Goal: Task Accomplishment & Management: Manage account settings

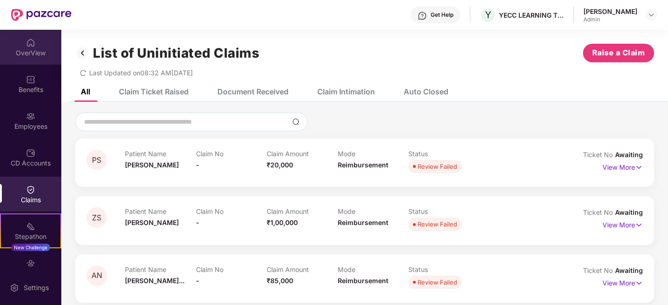
click at [27, 48] on div "OverView" at bounding box center [30, 52] width 61 height 9
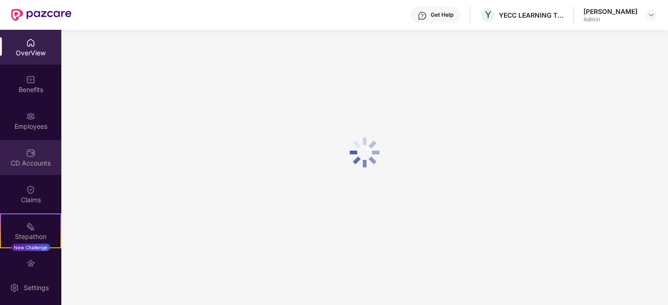
click at [30, 155] on img at bounding box center [30, 152] width 9 height 9
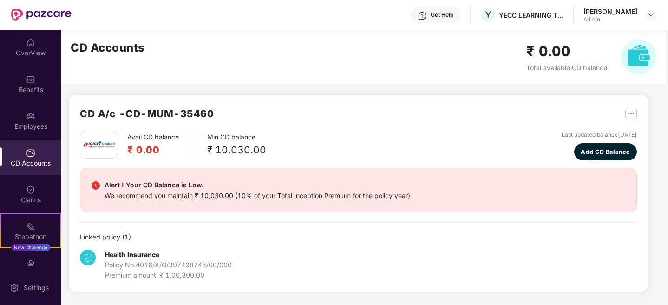
scroll to position [0, 0]
click at [599, 152] on span "Add CD Balance" at bounding box center [604, 151] width 49 height 9
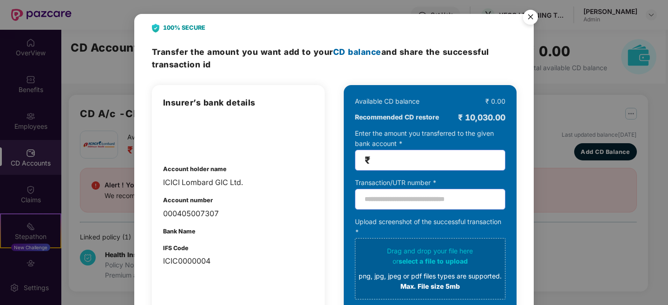
click at [387, 160] on input "number" at bounding box center [433, 160] width 123 height 11
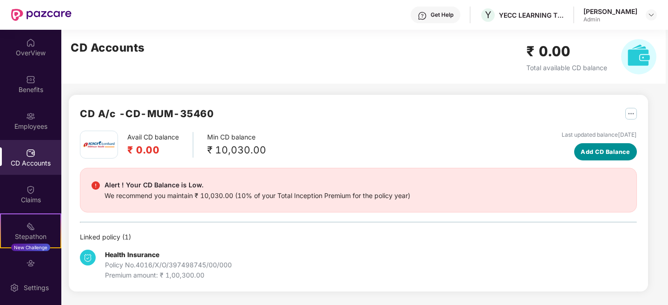
click at [606, 156] on span "Add CD Balance" at bounding box center [604, 151] width 49 height 9
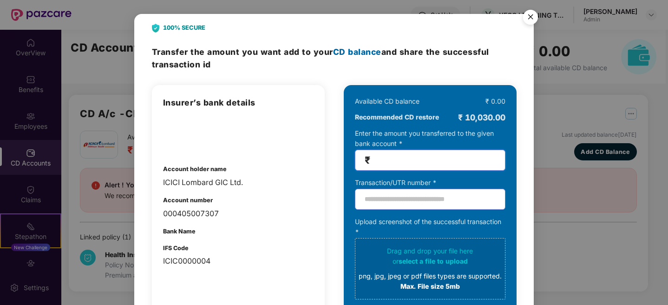
click at [437, 161] on input "number" at bounding box center [433, 160] width 123 height 11
type input "****"
click at [415, 266] on div "Drag and drop your file here or select a file to upload png, jpg, jpeg or pdf f…" at bounding box center [429, 268] width 143 height 45
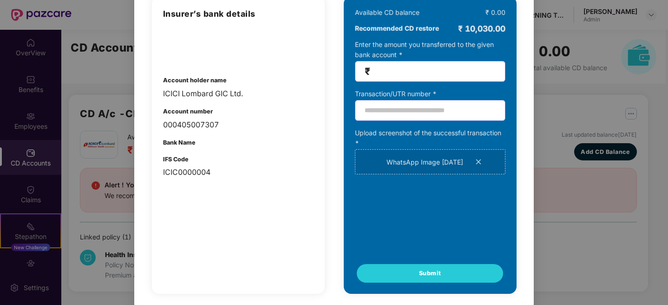
scroll to position [84, 0]
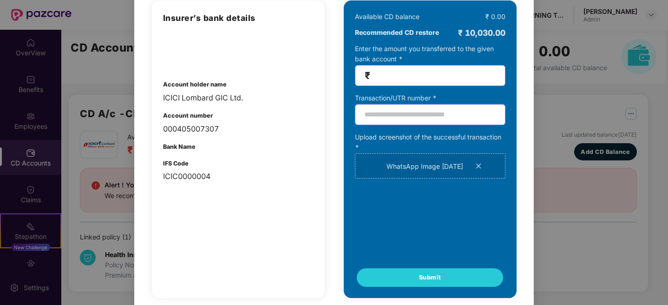
click at [379, 118] on input "text" at bounding box center [430, 114] width 150 height 21
type input "*"
paste input "**********"
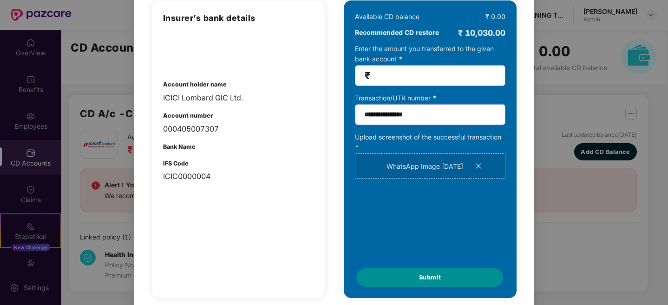
type input "**********"
click at [437, 276] on span "Submit" at bounding box center [430, 276] width 22 height 9
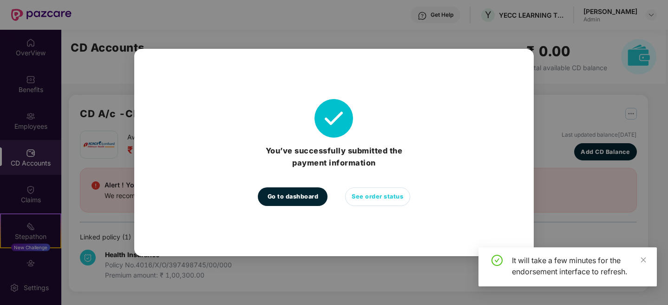
click at [365, 195] on span "See order status" at bounding box center [377, 196] width 52 height 9
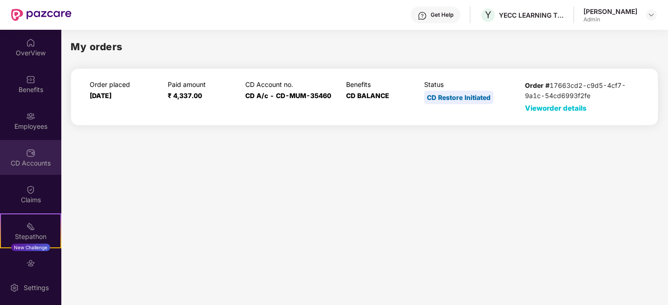
click at [27, 163] on div "CD Accounts" at bounding box center [30, 162] width 61 height 9
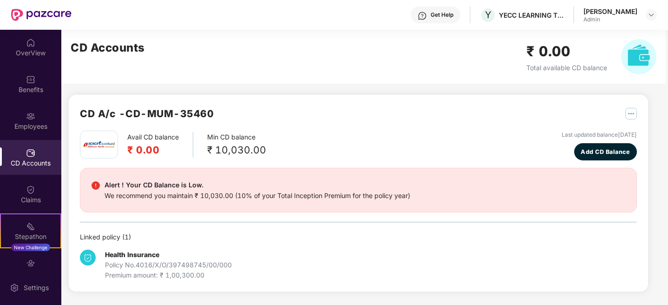
click at [350, 72] on div "CD Accounts ₹ 0.00 Total available CD balance" at bounding box center [363, 57] width 604 height 54
click at [626, 116] on img "button" at bounding box center [631, 114] width 12 height 12
click at [426, 141] on div "Avail CD balance ₹ 0.00 Min CD balance ₹ 10,030.00 Last updated balance [DATE] …" at bounding box center [358, 145] width 557 height 30
click at [634, 114] on img "button" at bounding box center [631, 114] width 12 height 12
click at [595, 134] on div "CD Statement" at bounding box center [608, 134] width 43 height 10
